Goal: Task Accomplishment & Management: Use online tool/utility

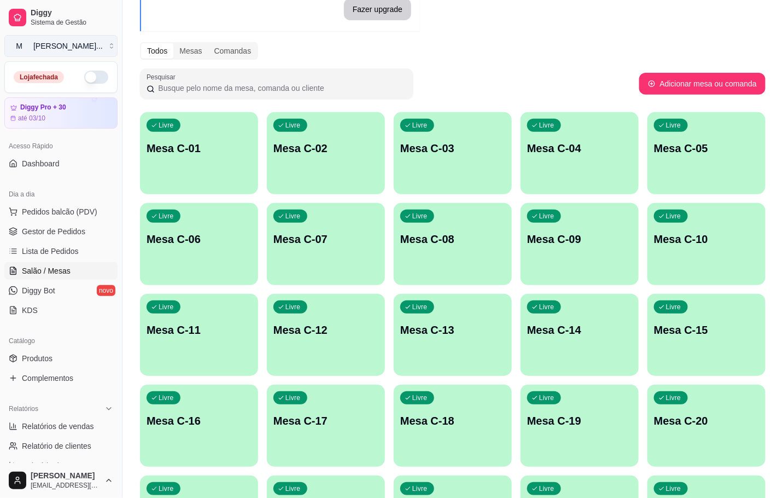
click at [95, 48] on button "M [PERSON_NAME] ..." at bounding box center [60, 46] width 113 height 22
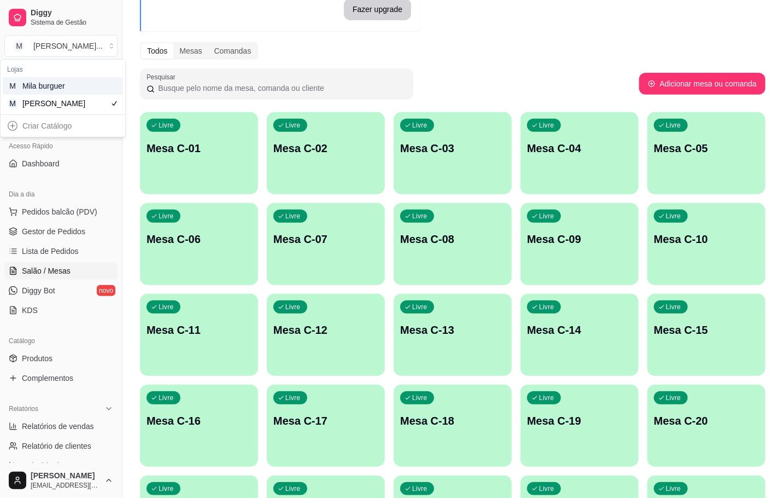
click at [109, 80] on div "M Mila burguer" at bounding box center [63, 86] width 120 height 18
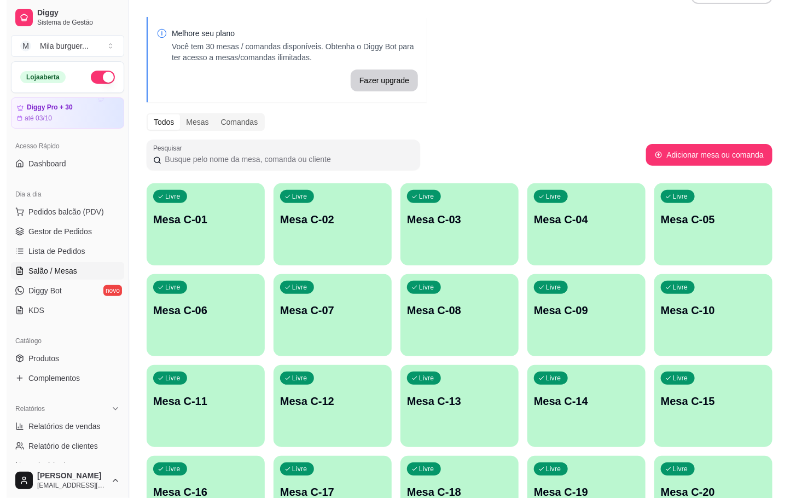
scroll to position [195, 0]
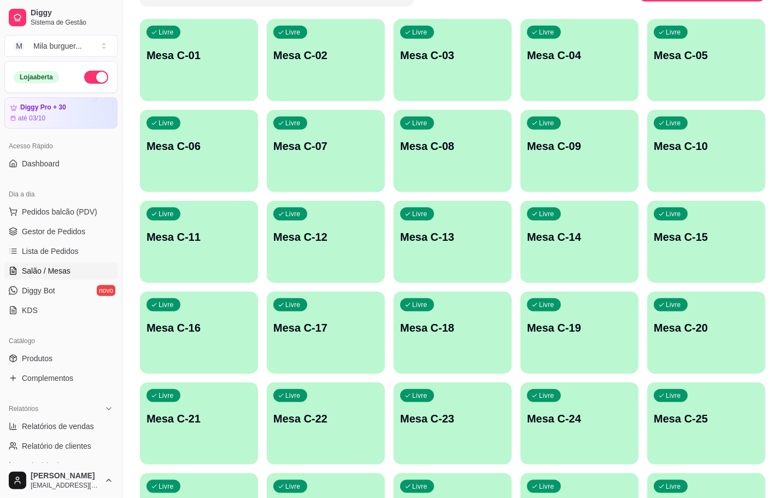
click at [702, 415] on p "Mesa C-25" at bounding box center [706, 418] width 105 height 15
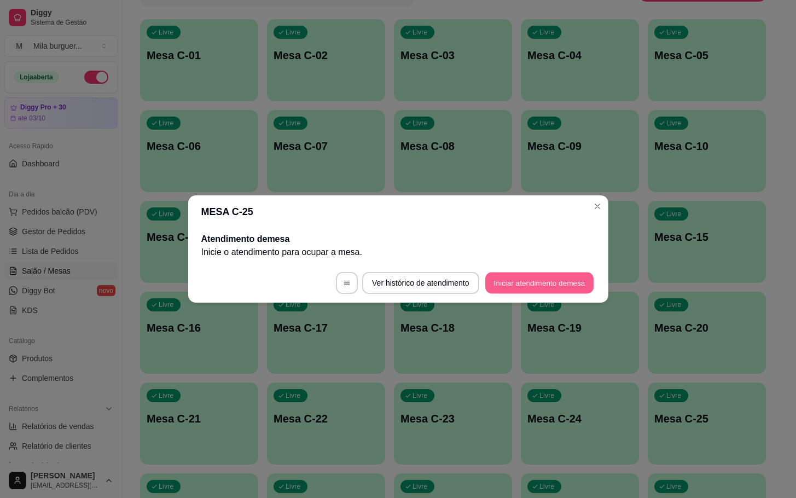
click at [547, 277] on button "Iniciar atendimento de mesa" at bounding box center [539, 282] width 108 height 21
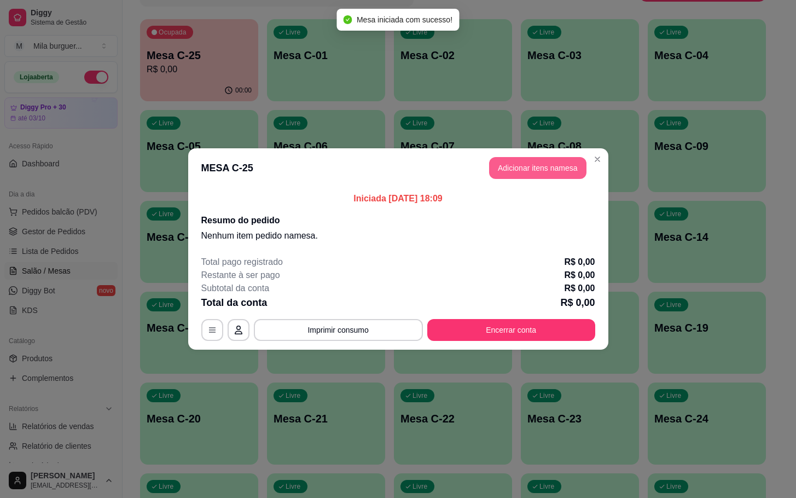
click at [573, 175] on button "Adicionar itens na mesa" at bounding box center [537, 168] width 97 height 22
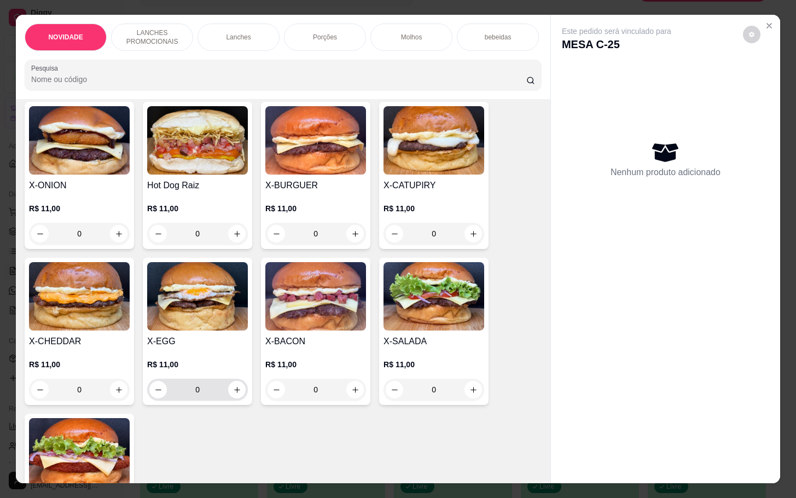
scroll to position [410, 0]
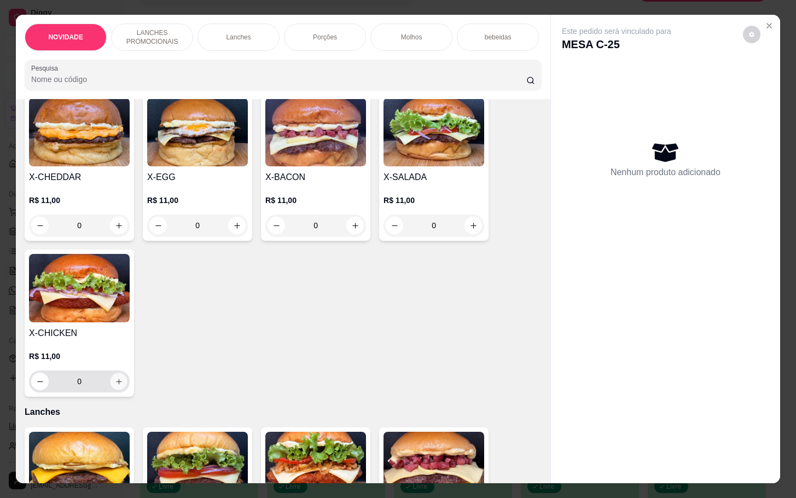
click at [115, 386] on icon "increase-product-quantity" at bounding box center [119, 382] width 8 height 8
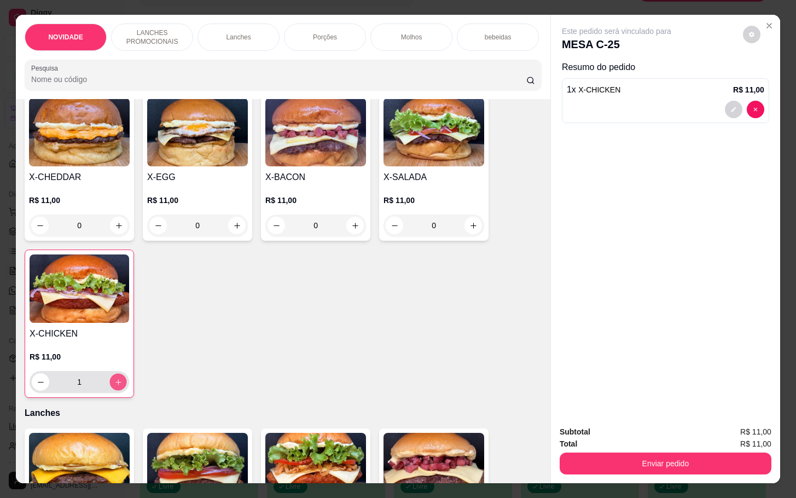
click at [114, 386] on icon "increase-product-quantity" at bounding box center [118, 382] width 8 height 8
type input "2"
click at [291, 28] on div "Porções" at bounding box center [325, 37] width 82 height 27
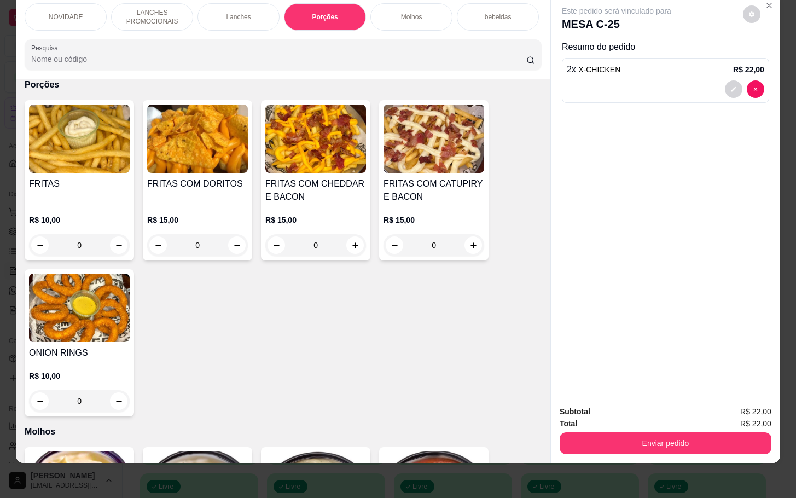
click at [232, 242] on div "0" at bounding box center [197, 245] width 101 height 22
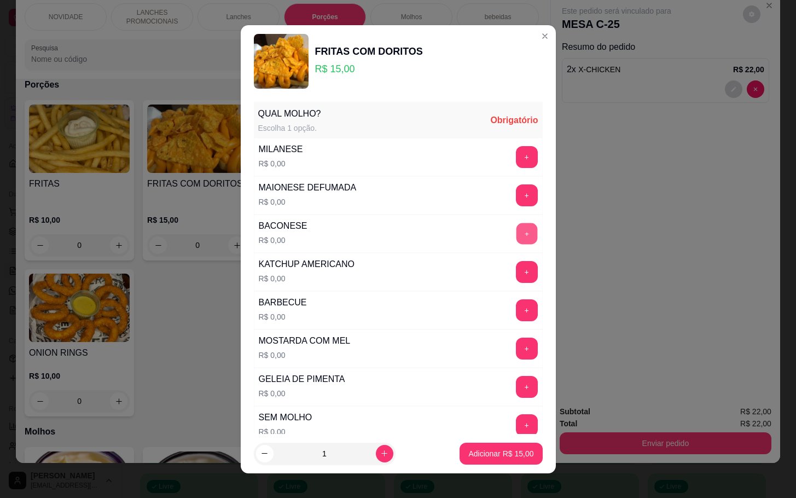
click at [516, 237] on button "+" at bounding box center [526, 233] width 21 height 21
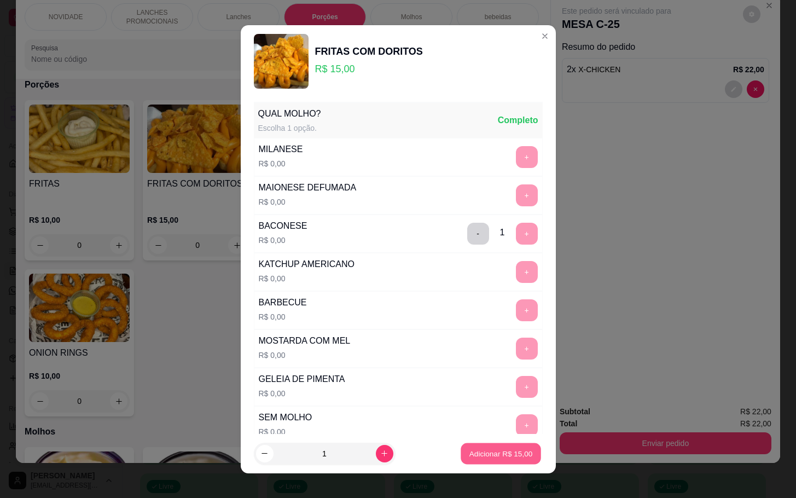
click at [475, 450] on p "Adicionar R$ 15,00" at bounding box center [500, 453] width 63 height 10
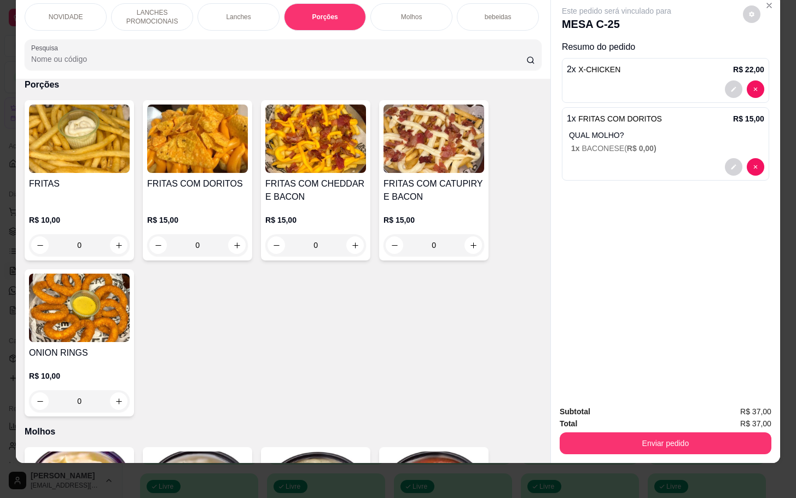
click at [222, 246] on div "0" at bounding box center [197, 245] width 101 height 22
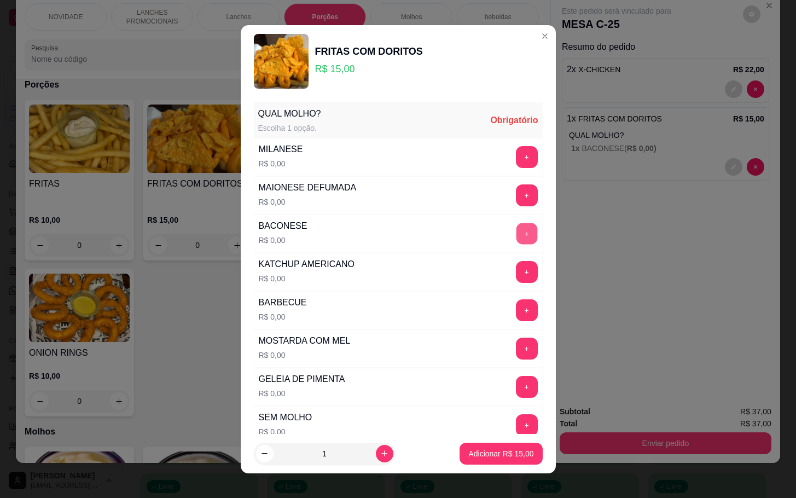
click at [516, 236] on button "+" at bounding box center [526, 233] width 21 height 21
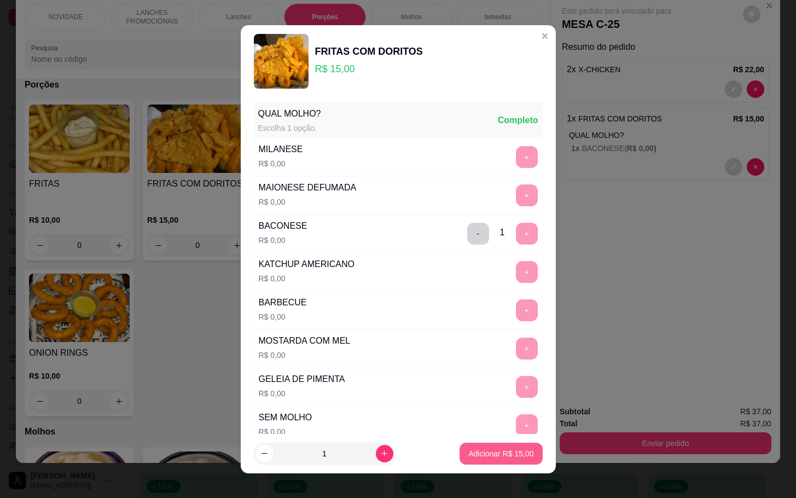
click at [481, 452] on p "Adicionar R$ 15,00" at bounding box center [500, 453] width 65 height 11
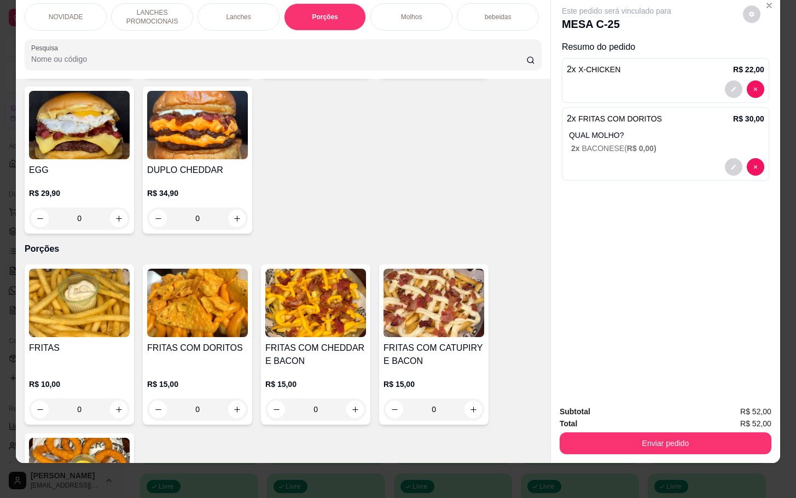
scroll to position [962, 0]
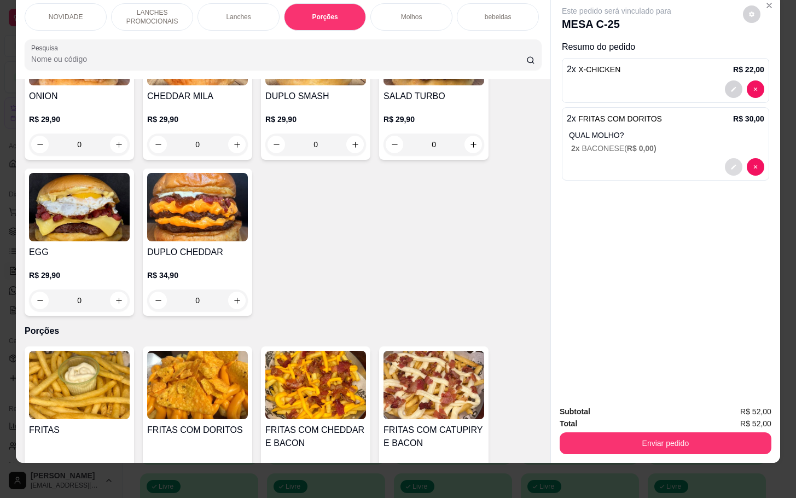
click at [730, 164] on icon "decrease-product-quantity" at bounding box center [733, 167] width 7 height 7
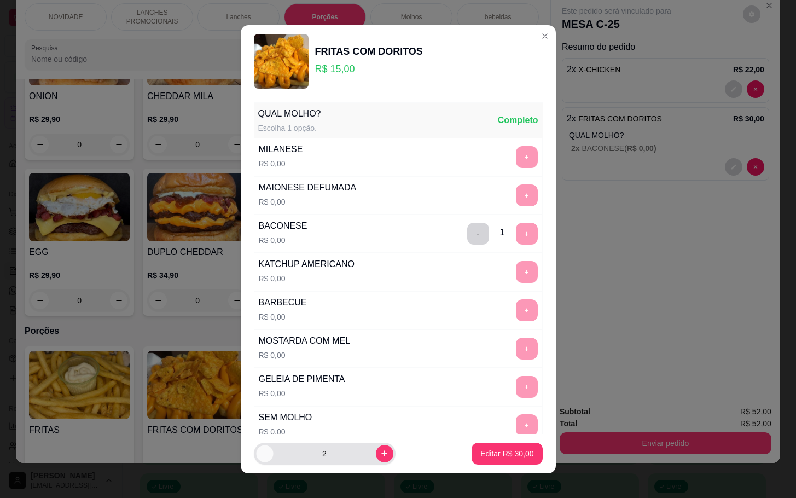
click at [260, 452] on icon "decrease-product-quantity" at bounding box center [264, 453] width 8 height 8
type input "1"
click at [480, 450] on p "Editar R$ 15,00" at bounding box center [506, 453] width 53 height 11
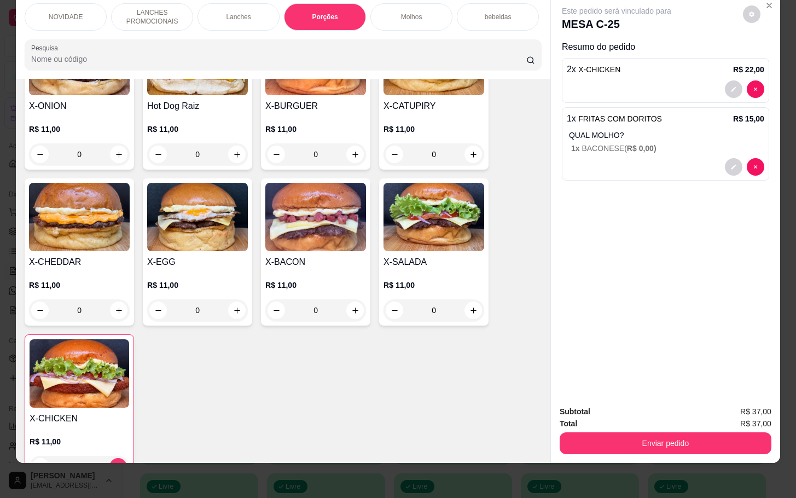
scroll to position [387, 0]
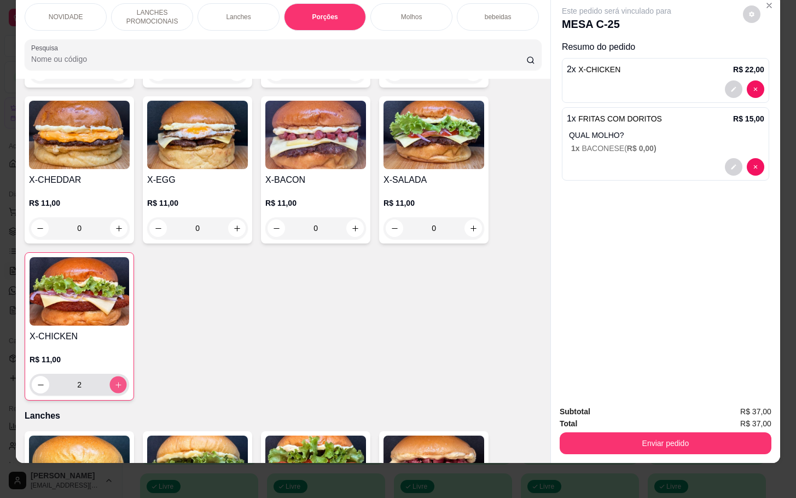
click at [112, 391] on button "increase-product-quantity" at bounding box center [118, 384] width 17 height 17
type input "3"
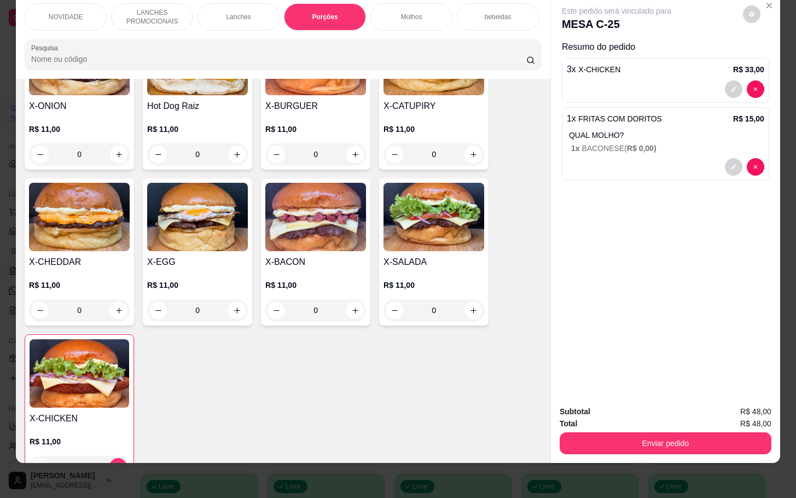
click at [315, 14] on div "Porções" at bounding box center [325, 16] width 82 height 27
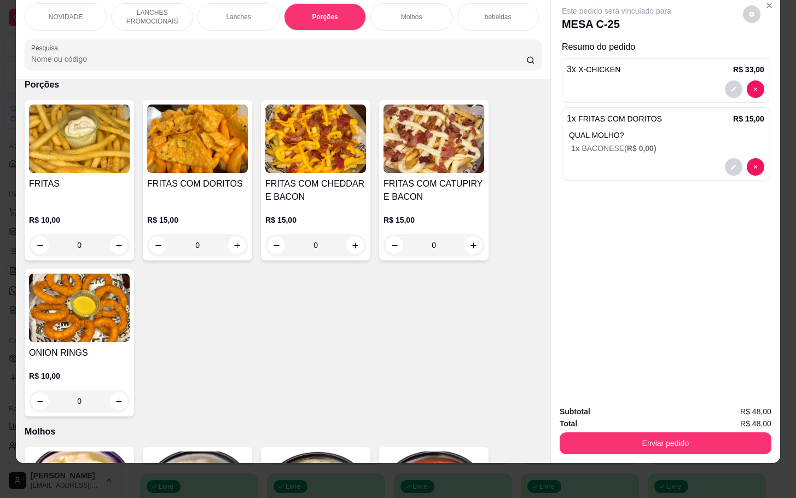
click at [232, 240] on div "0" at bounding box center [197, 245] width 101 height 22
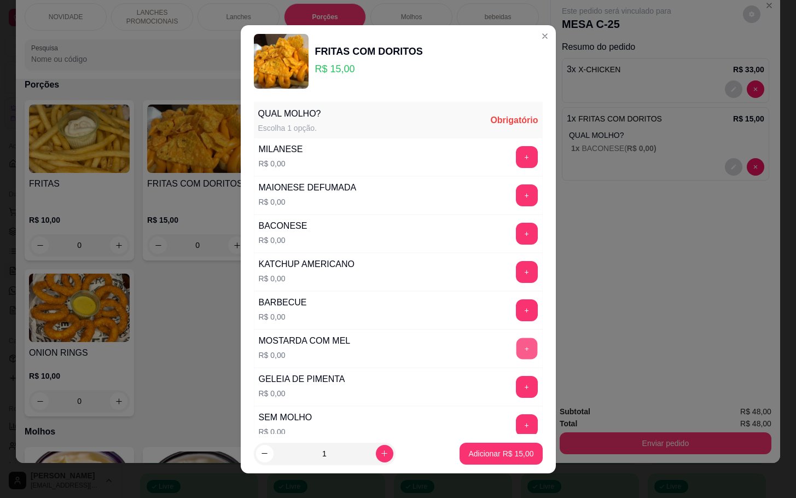
click at [516, 345] on button "+" at bounding box center [526, 348] width 21 height 21
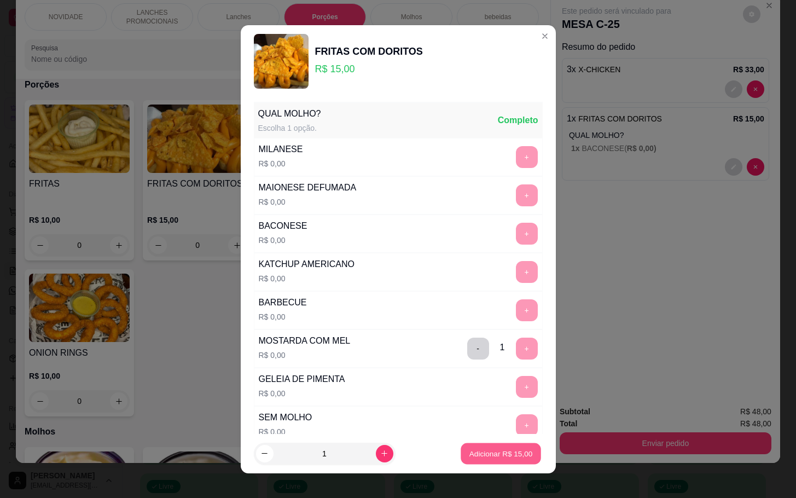
click at [492, 450] on p "Adicionar R$ 15,00" at bounding box center [500, 453] width 63 height 10
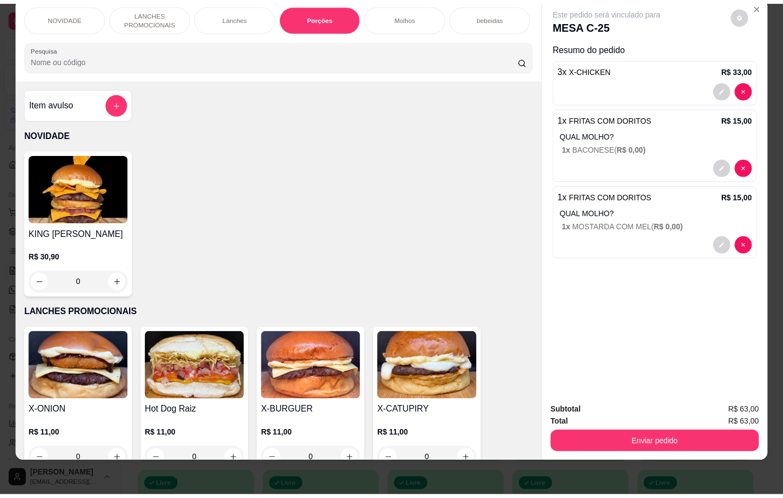
scroll to position [0, 0]
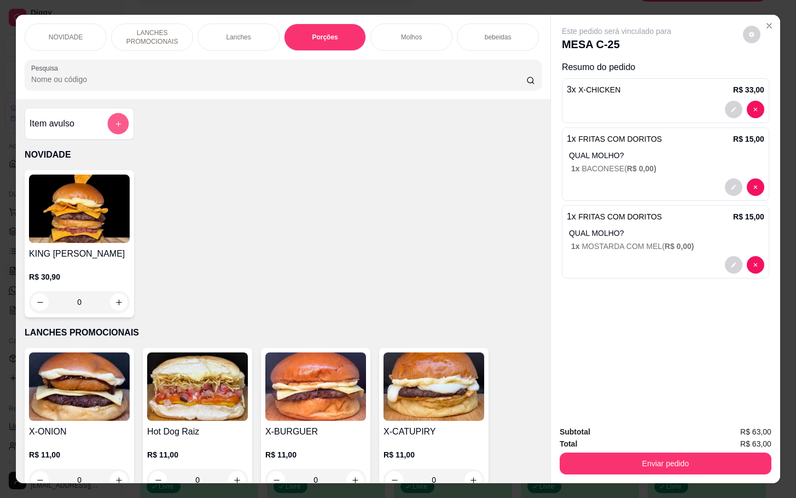
click at [114, 126] on icon "add-separate-item" at bounding box center [118, 124] width 8 height 8
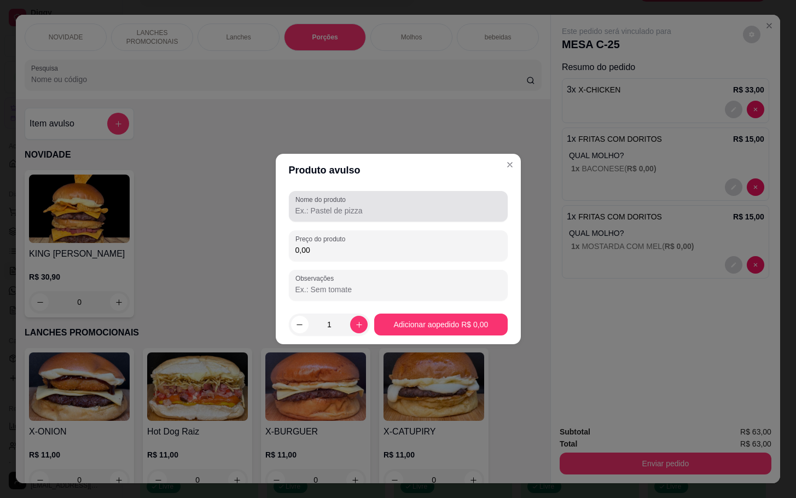
click at [428, 210] on input "Nome do produto" at bounding box center [398, 210] width 206 height 11
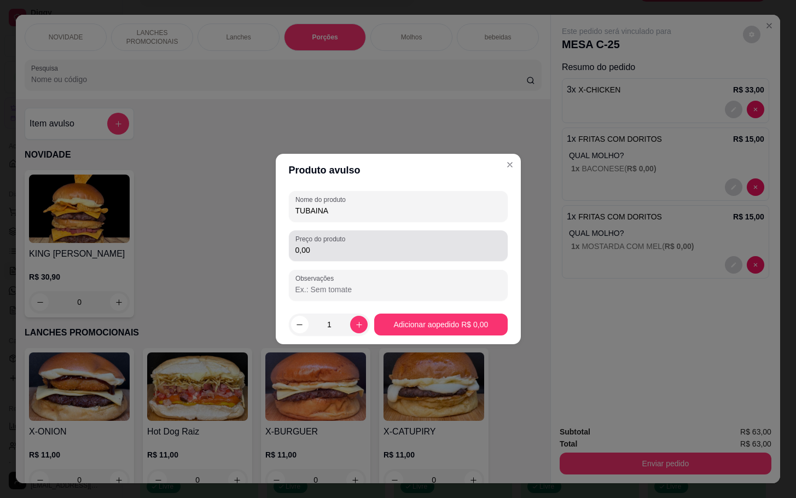
type input "TUBAINA"
click at [404, 249] on input "0,00" at bounding box center [398, 250] width 206 height 11
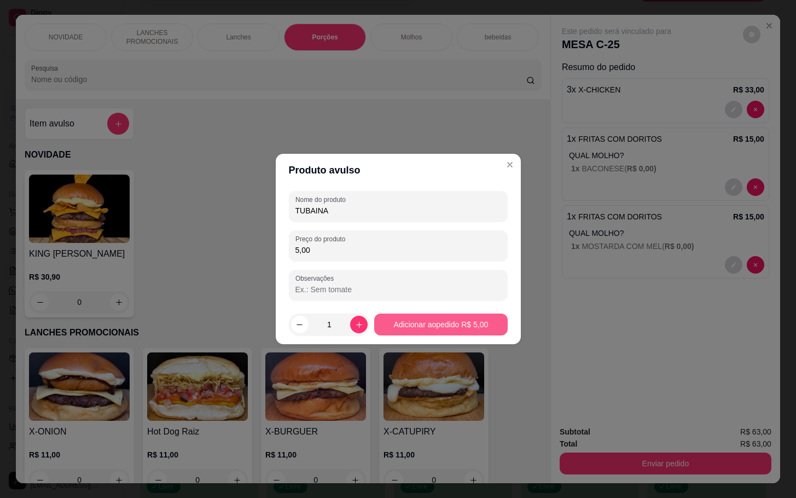
type input "5,00"
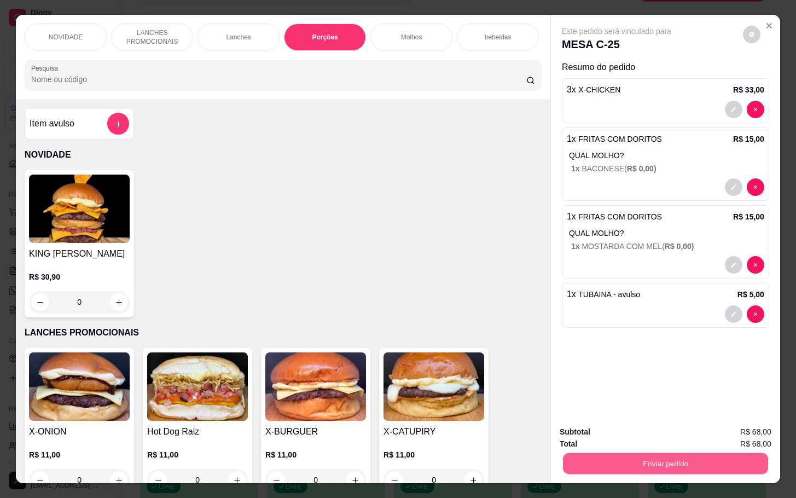
click at [663, 455] on button "Enviar pedido" at bounding box center [665, 462] width 205 height 21
click at [671, 428] on button "Não registrar e enviar pedido" at bounding box center [628, 430] width 114 height 21
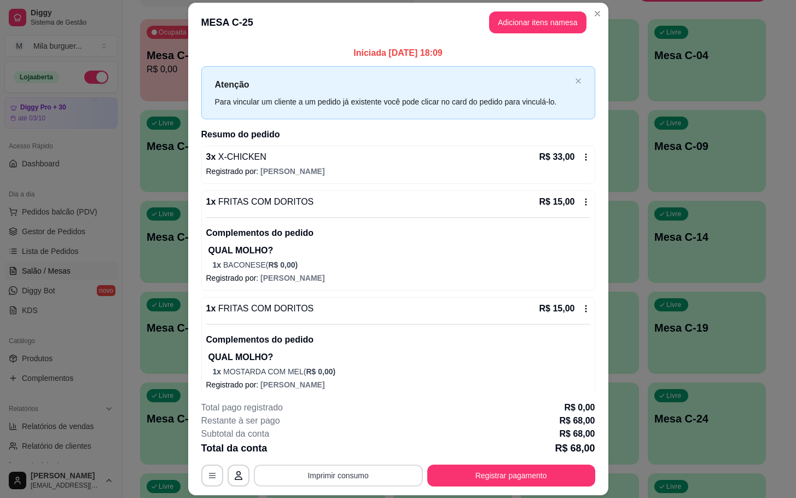
click at [351, 474] on button "Imprimir consumo" at bounding box center [338, 475] width 169 height 22
click at [356, 453] on button "IMPRESSORA" at bounding box center [335, 451] width 79 height 18
click at [357, 472] on button "Imprimir consumo" at bounding box center [338, 475] width 164 height 21
click at [349, 444] on button "IMPRESSORA" at bounding box center [335, 451] width 79 height 18
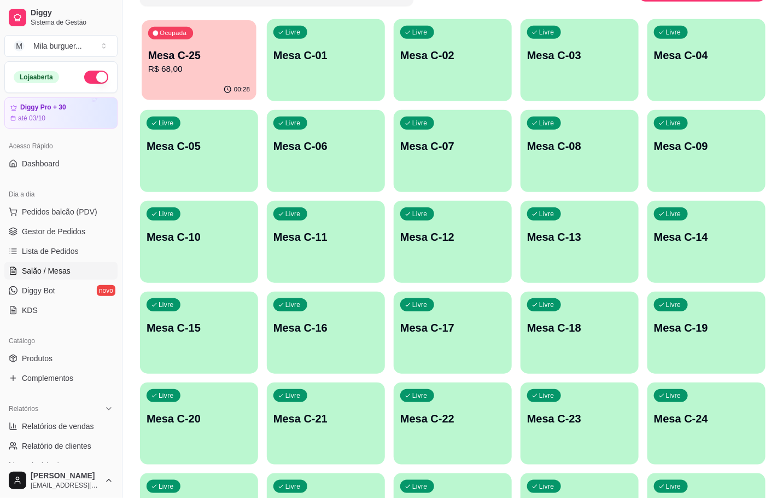
click at [179, 88] on div "00:28" at bounding box center [199, 89] width 115 height 21
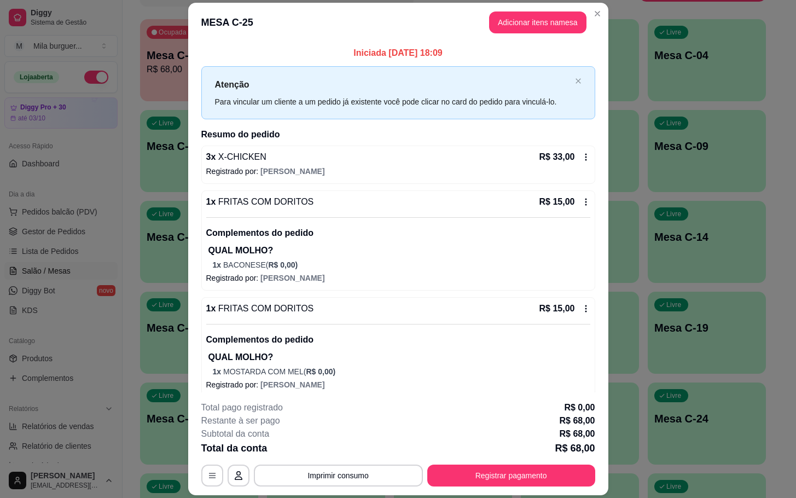
click at [524, 489] on footer "**********" at bounding box center [398, 443] width 420 height 103
click at [529, 478] on button "Registrar pagamento" at bounding box center [511, 475] width 168 height 22
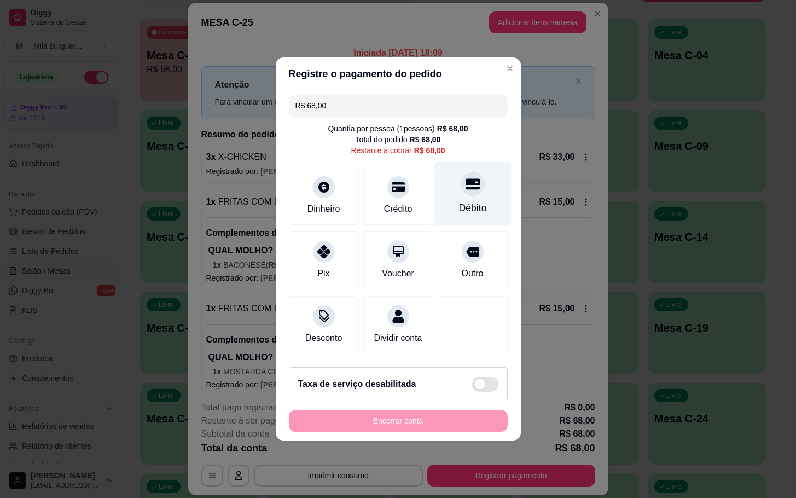
click at [461, 202] on div "Débito" at bounding box center [472, 208] width 28 height 14
type input "R$ 0,00"
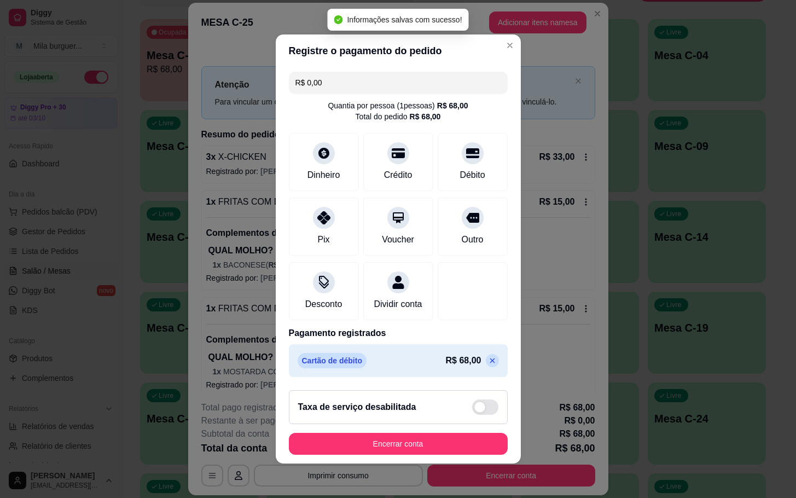
click at [421, 463] on footer "Taxa de serviço desabilitada Encerrar conta" at bounding box center [398, 422] width 245 height 82
click at [426, 455] on button "Encerrar conta" at bounding box center [398, 444] width 219 height 22
